Goal: Information Seeking & Learning: Learn about a topic

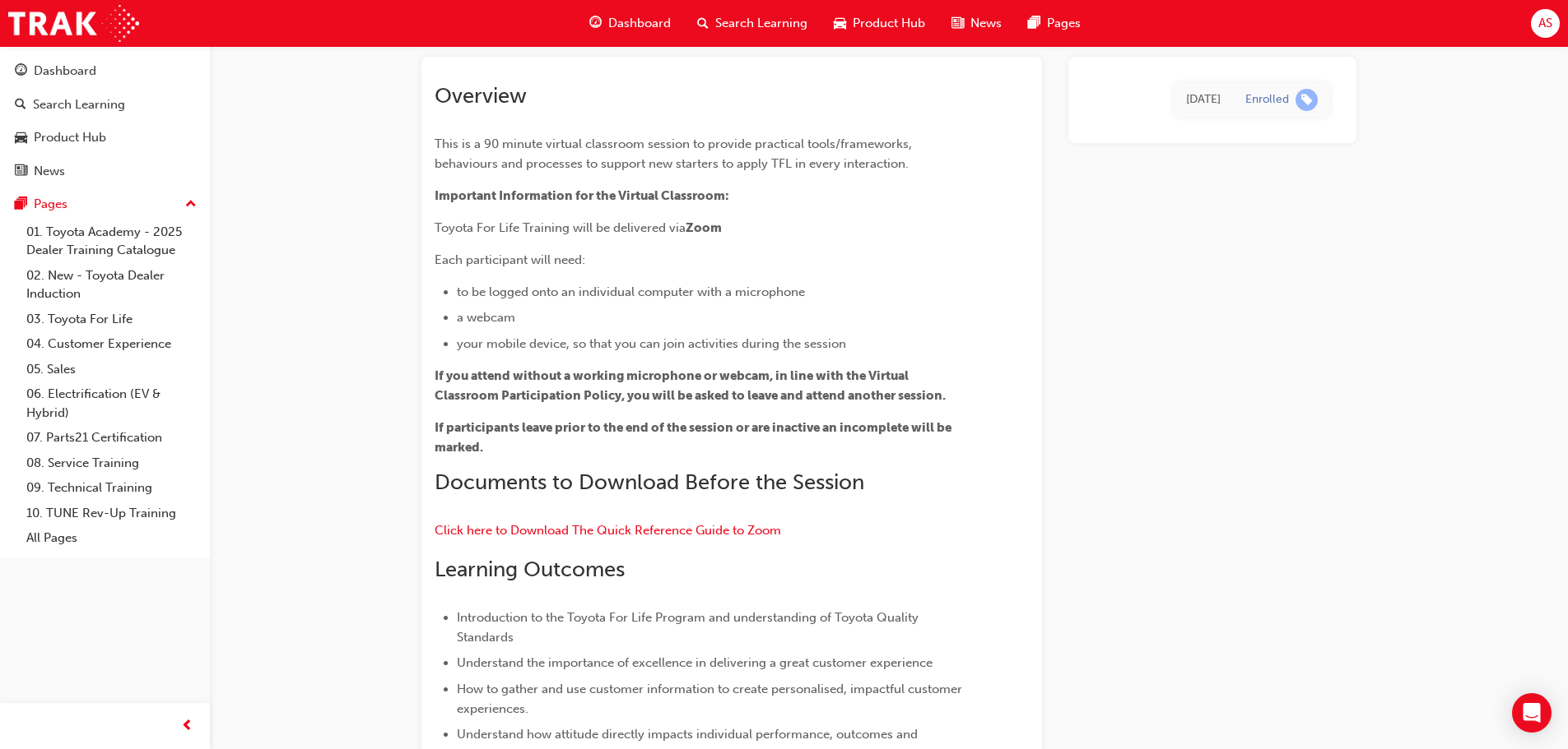
scroll to position [247, 0]
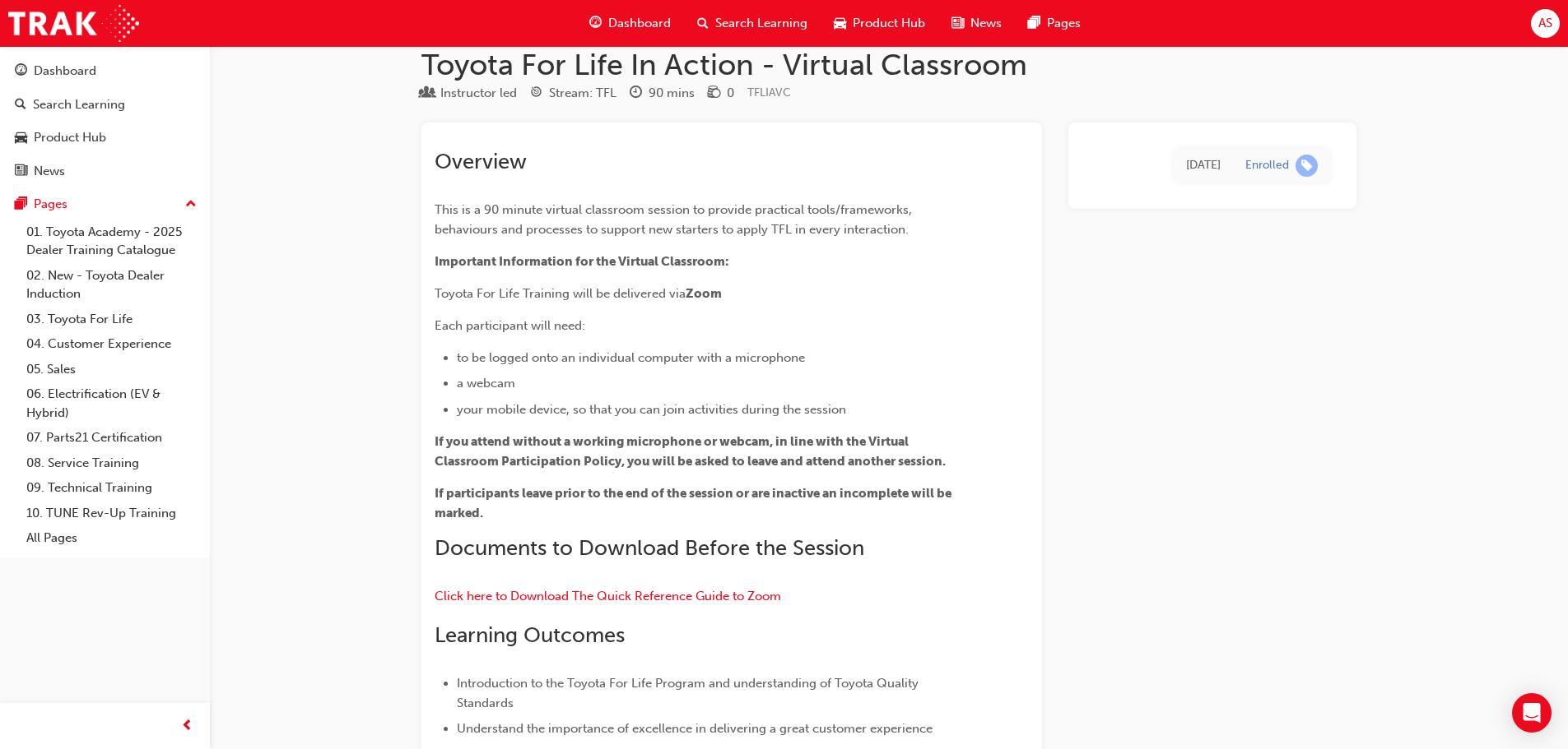
scroll to position [0, 0]
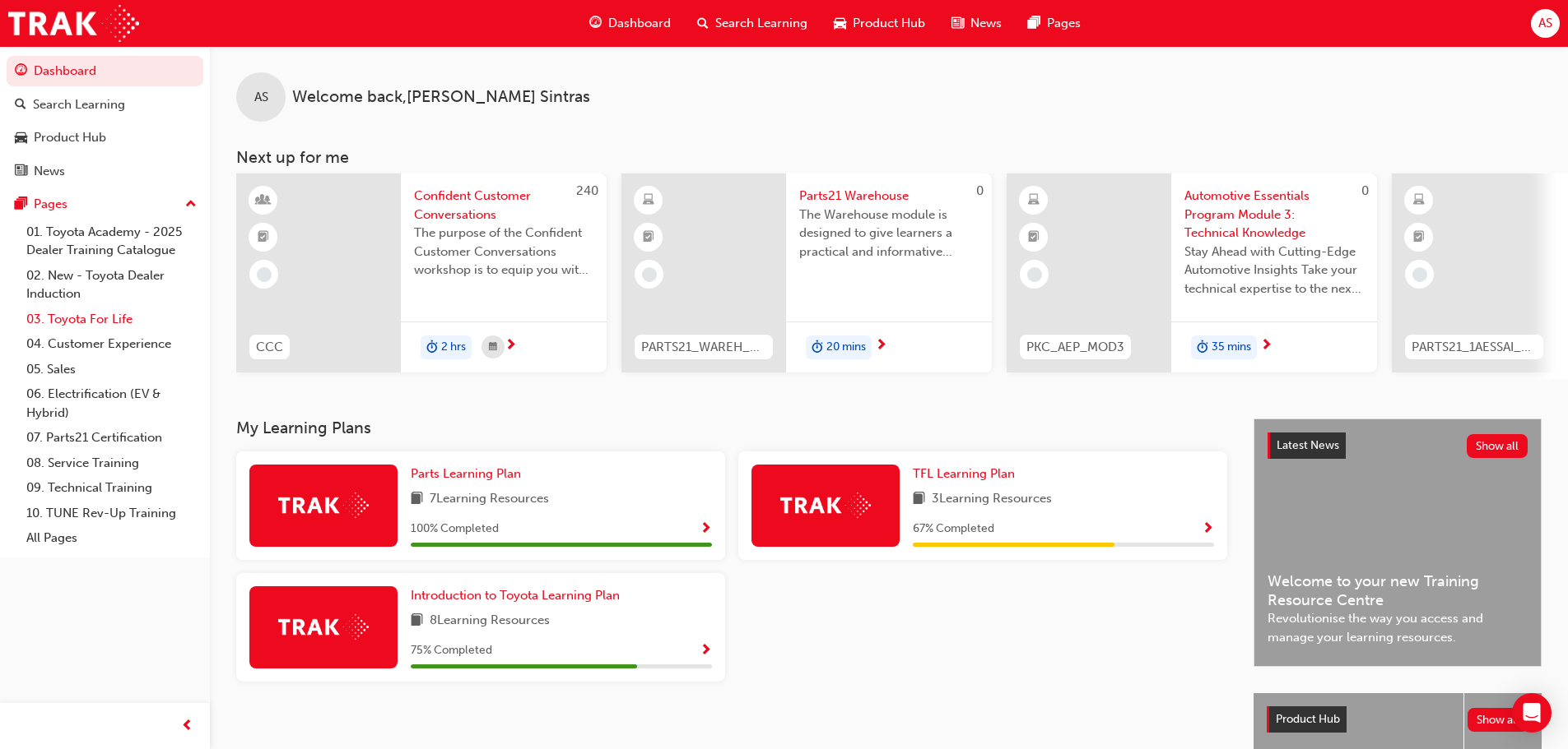
click at [106, 322] on link "03. Toyota For Life" at bounding box center [111, 319] width 184 height 25
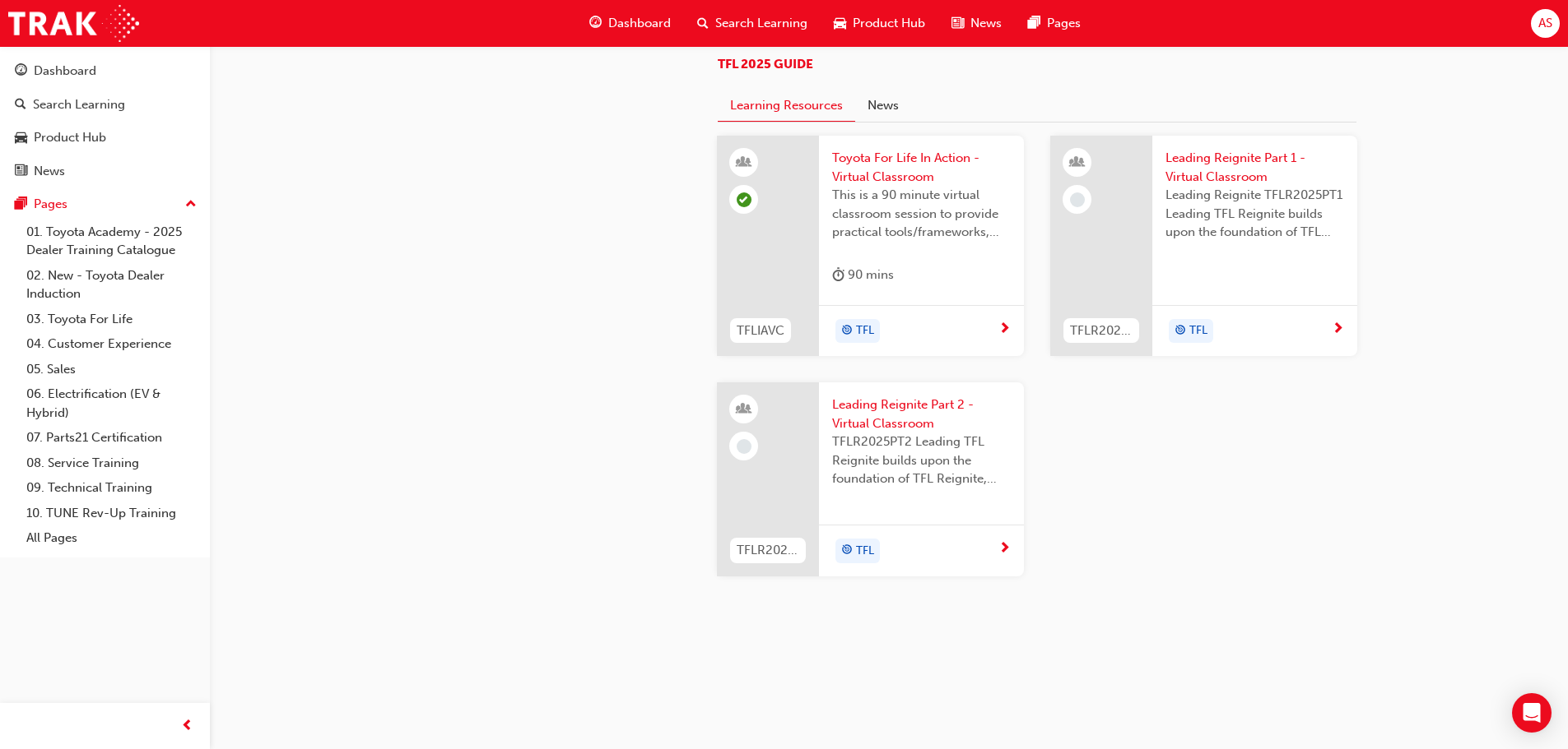
scroll to position [1398, 0]
click at [888, 106] on button "News" at bounding box center [883, 106] width 56 height 31
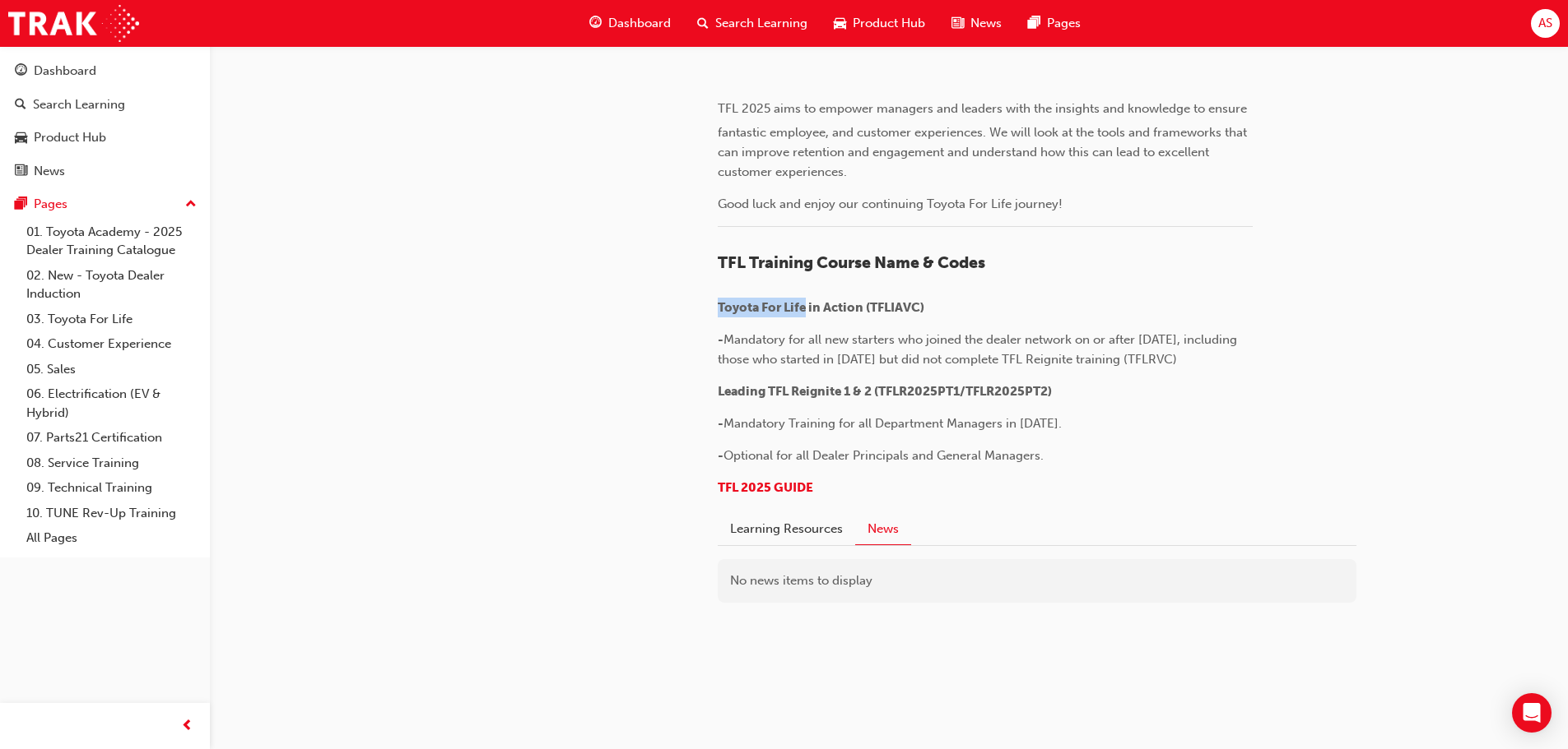
drag, startPoint x: 807, startPoint y: 308, endPoint x: 719, endPoint y: 303, distance: 88.1
click at [719, 303] on span "Toyota For Life in Action (TFLIAVC)" at bounding box center [821, 308] width 206 height 15
copy span "Toyota For Life"
click at [880, 451] on span "Optional for all Dealer Principals and General Managers." at bounding box center [883, 456] width 320 height 15
